Goal: Task Accomplishment & Management: Use online tool/utility

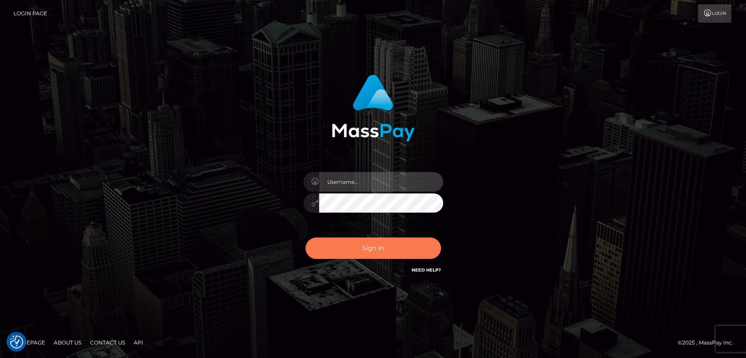
type input "nt.es"
click at [365, 257] on button "Sign in" at bounding box center [372, 248] width 135 height 21
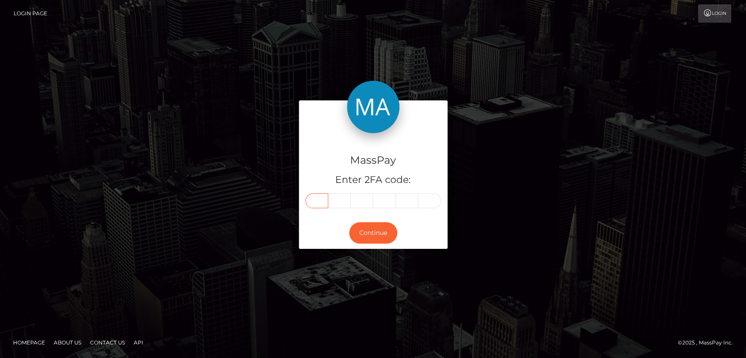
click at [314, 205] on input "text" at bounding box center [316, 200] width 23 height 15
paste input "6"
type input "6"
type input "1"
type input "0"
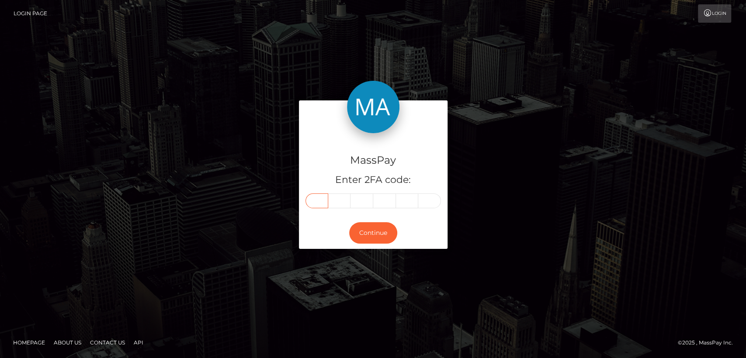
type input "3"
type input "0"
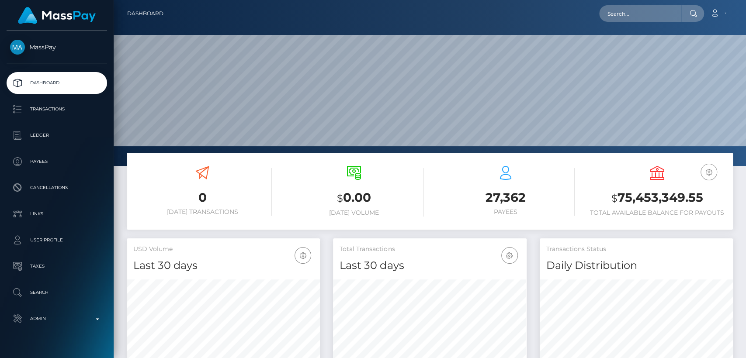
scroll to position [154, 193]
drag, startPoint x: 666, startPoint y: 7, endPoint x: 646, endPoint y: 14, distance: 21.3
click at [646, 14] on div "Loading... Loading... Account Edit Profile Logout" at bounding box center [451, 13] width 562 height 18
click at [646, 14] on input "text" at bounding box center [640, 13] width 82 height 17
paste input "[EMAIL_ADDRESS][DOMAIN_NAME]"
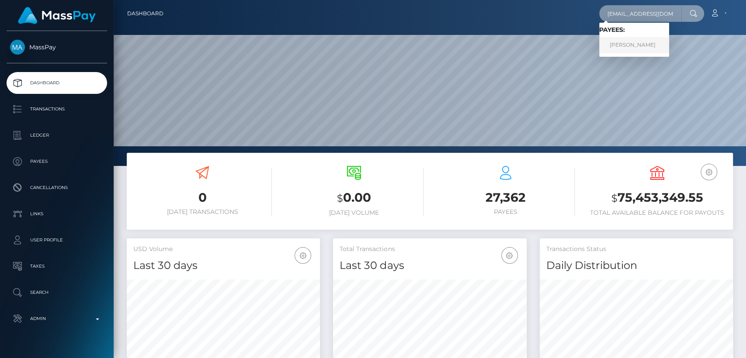
type input "[EMAIL_ADDRESS][DOMAIN_NAME]"
click at [637, 41] on link "[PERSON_NAME]" at bounding box center [634, 45] width 70 height 16
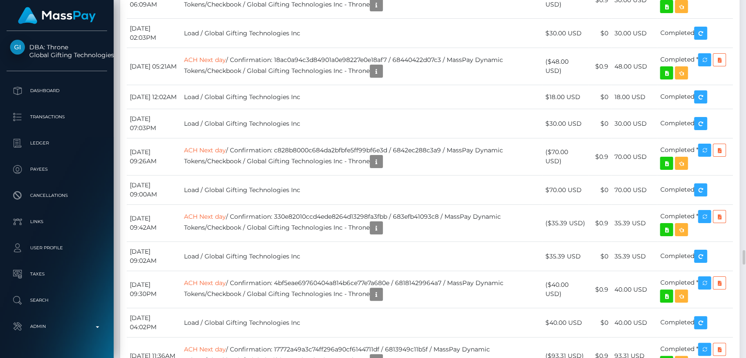
scroll to position [6144, 0]
